Goal: Task Accomplishment & Management: Use online tool/utility

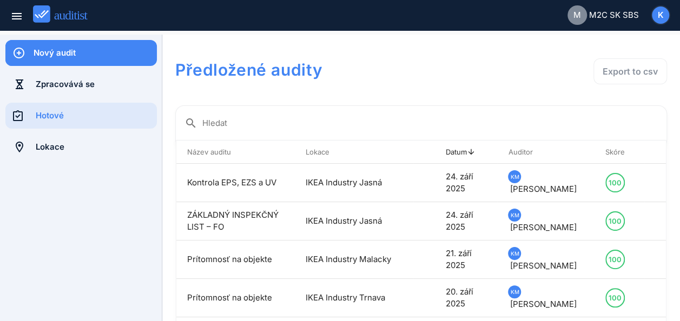
click at [75, 53] on div "Nový audit" at bounding box center [95, 53] width 123 height 12
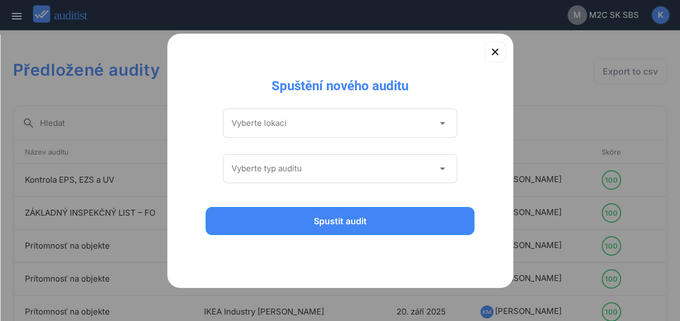
click at [442, 122] on icon "arrow_drop_down" at bounding box center [441, 123] width 13 height 13
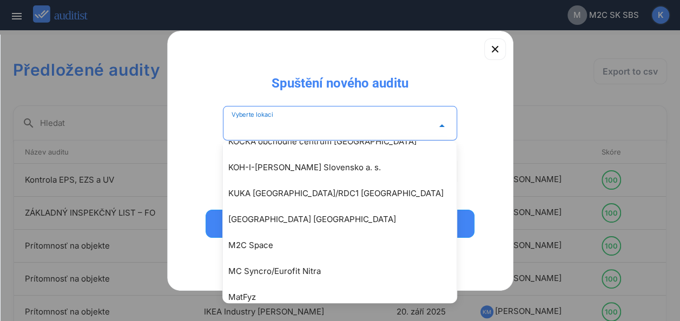
scroll to position [1411, 0]
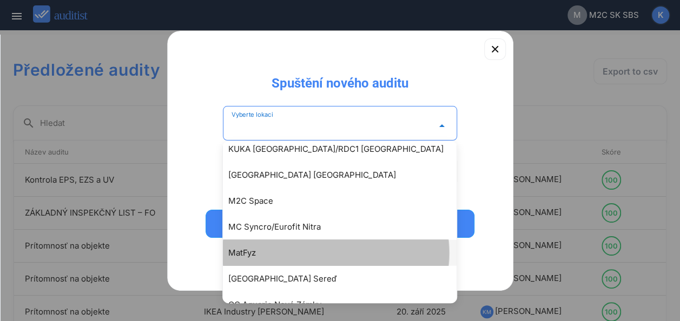
click at [230, 250] on div "MatFyz" at bounding box center [345, 253] width 234 height 13
type input "******"
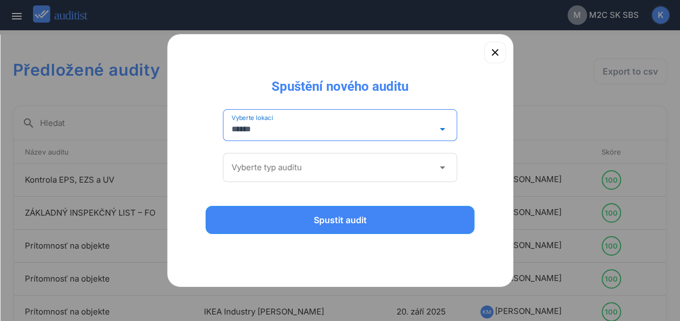
click at [439, 165] on icon "arrow_drop_down" at bounding box center [441, 167] width 13 height 13
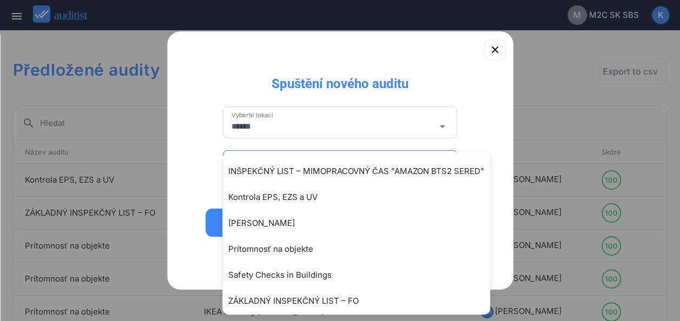
scroll to position [106, 0]
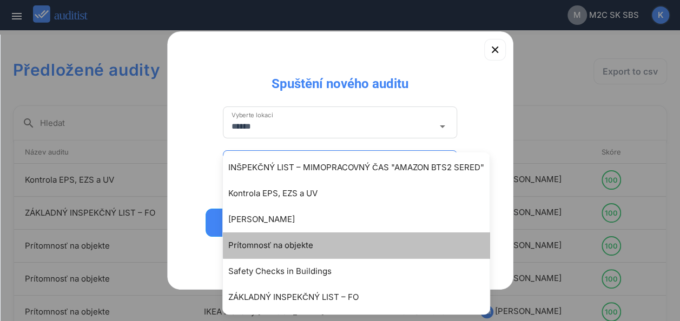
click at [291, 242] on div "Prítomnosť na objekte" at bounding box center [361, 245] width 267 height 13
type input "**********"
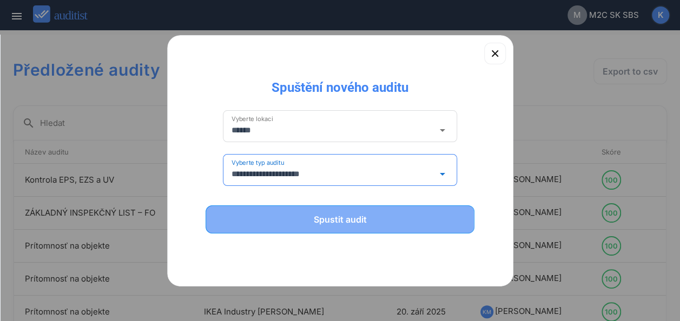
click at [354, 218] on div "Spustit audit" at bounding box center [339, 219] width 241 height 13
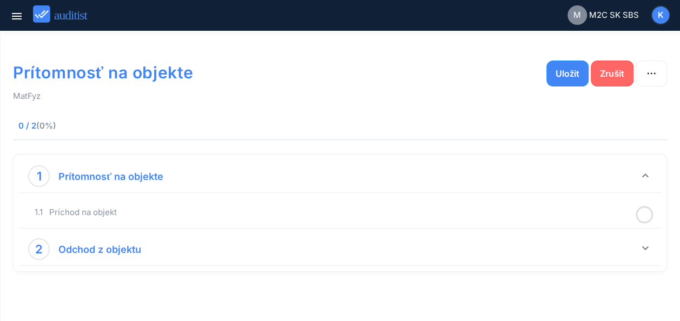
click at [607, 71] on div "Zrušit" at bounding box center [611, 73] width 24 height 13
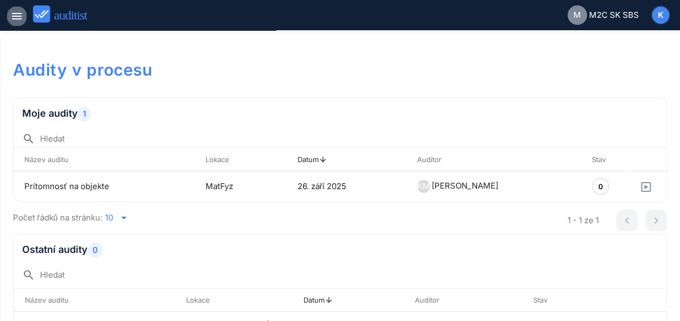
click at [18, 18] on icon "menu" at bounding box center [16, 16] width 13 height 13
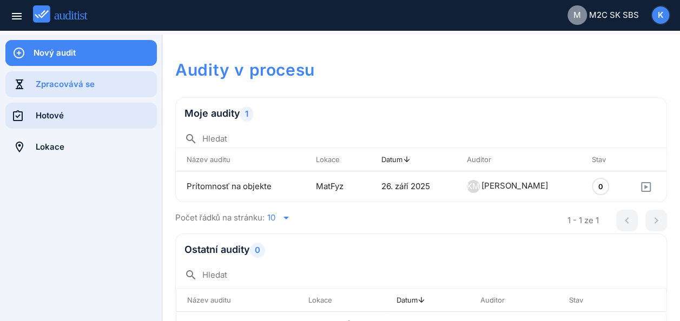
click at [83, 111] on div "Hotové" at bounding box center [96, 116] width 121 height 12
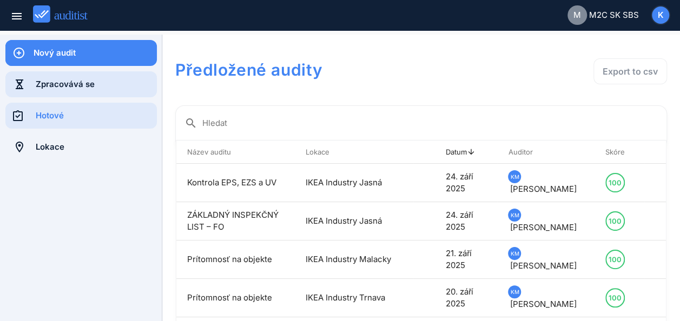
click at [99, 84] on div "Zpracovává se" at bounding box center [96, 84] width 121 height 12
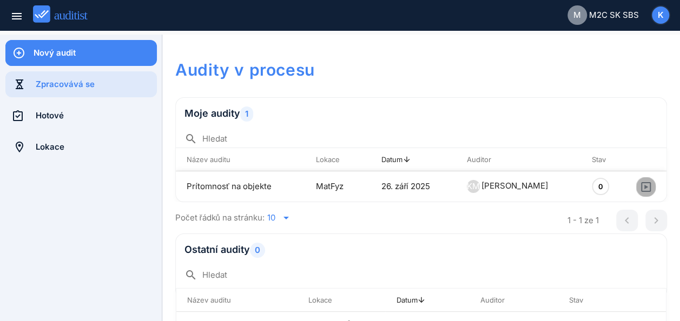
click at [639, 186] on icon "button" at bounding box center [645, 187] width 13 height 13
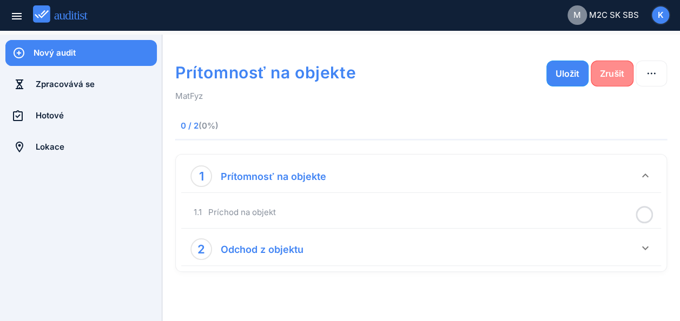
click at [613, 71] on div "Zrušit" at bounding box center [611, 73] width 24 height 13
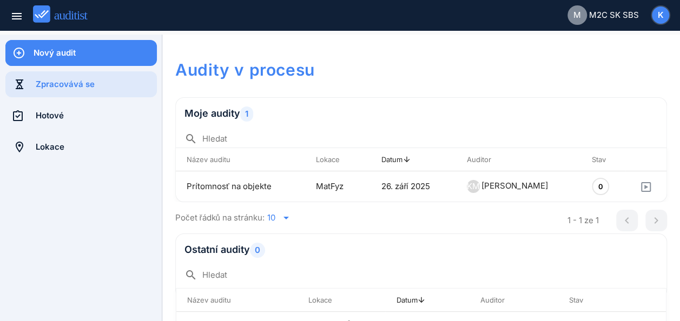
click at [658, 17] on span "K" at bounding box center [660, 15] width 6 height 12
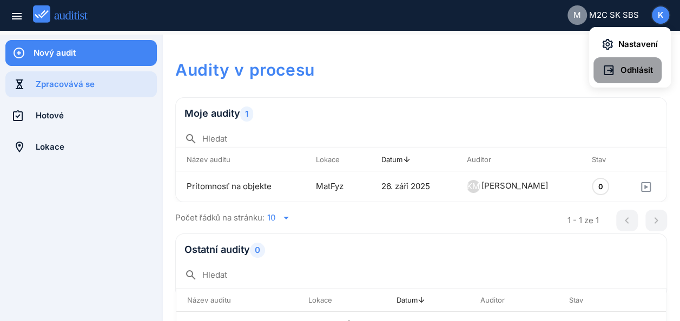
click at [632, 71] on span "Odhlásit" at bounding box center [634, 70] width 38 height 12
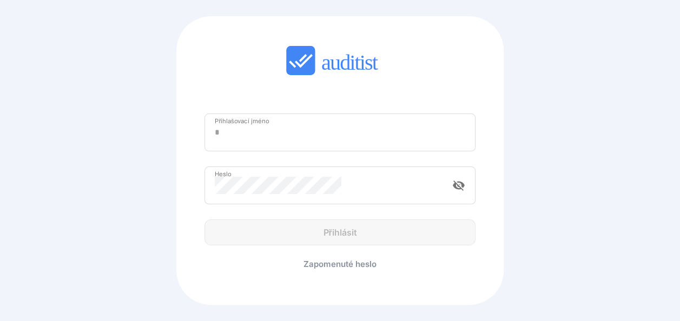
type input "**********"
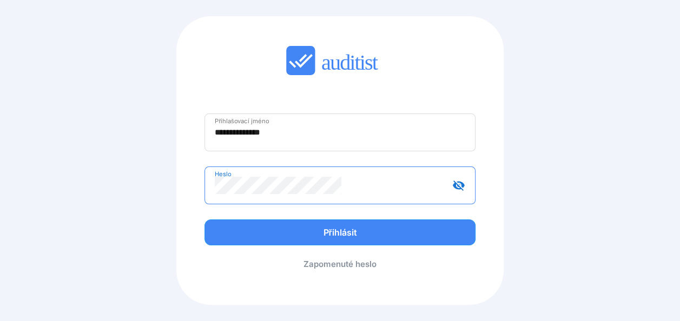
click at [557, 230] on div "**********" at bounding box center [340, 160] width 654 height 295
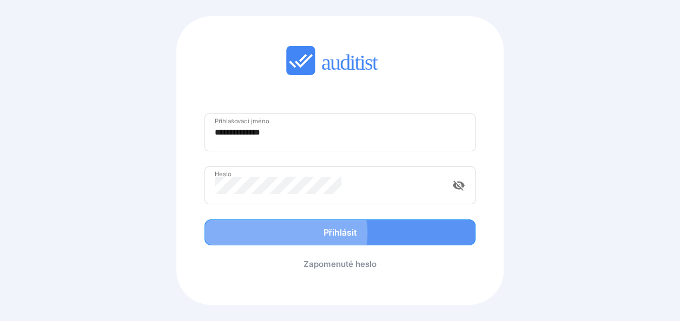
click at [330, 231] on div "Přihlásit" at bounding box center [340, 232] width 248 height 13
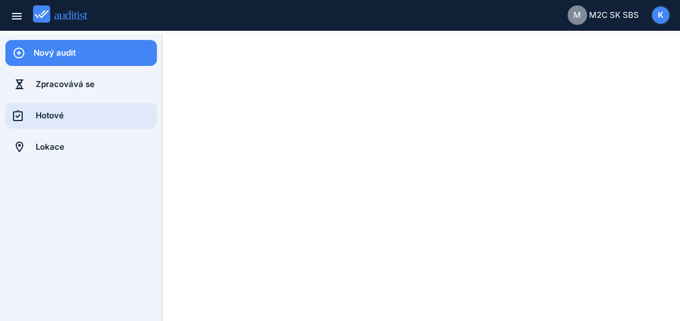
click at [73, 116] on div "Hotové" at bounding box center [96, 116] width 121 height 12
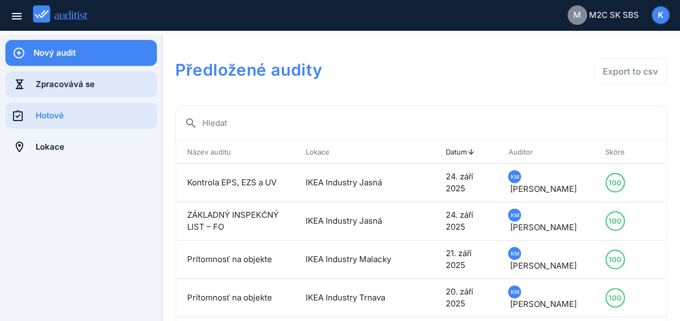
click at [75, 85] on div "Zpracovává se" at bounding box center [96, 84] width 121 height 12
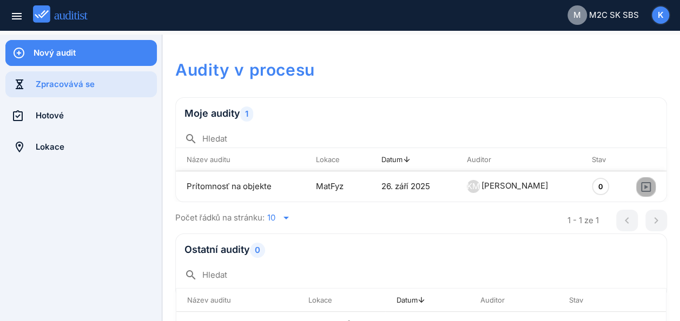
click at [639, 184] on icon "button" at bounding box center [645, 187] width 13 height 13
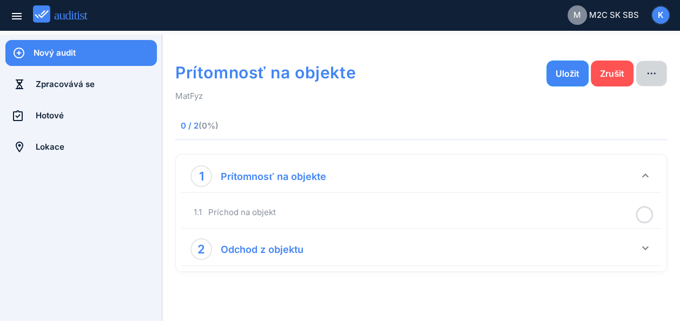
click at [649, 71] on icon "button" at bounding box center [650, 73] width 13 height 13
click at [650, 103] on div "Smazat" at bounding box center [646, 103] width 39 height 13
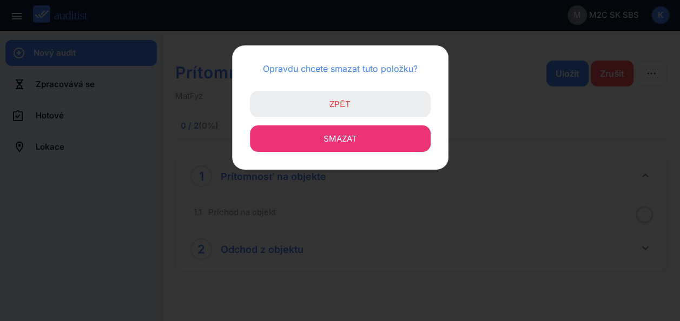
click at [340, 138] on span "Smazat" at bounding box center [340, 139] width 34 height 10
